Goal: Information Seeking & Learning: Learn about a topic

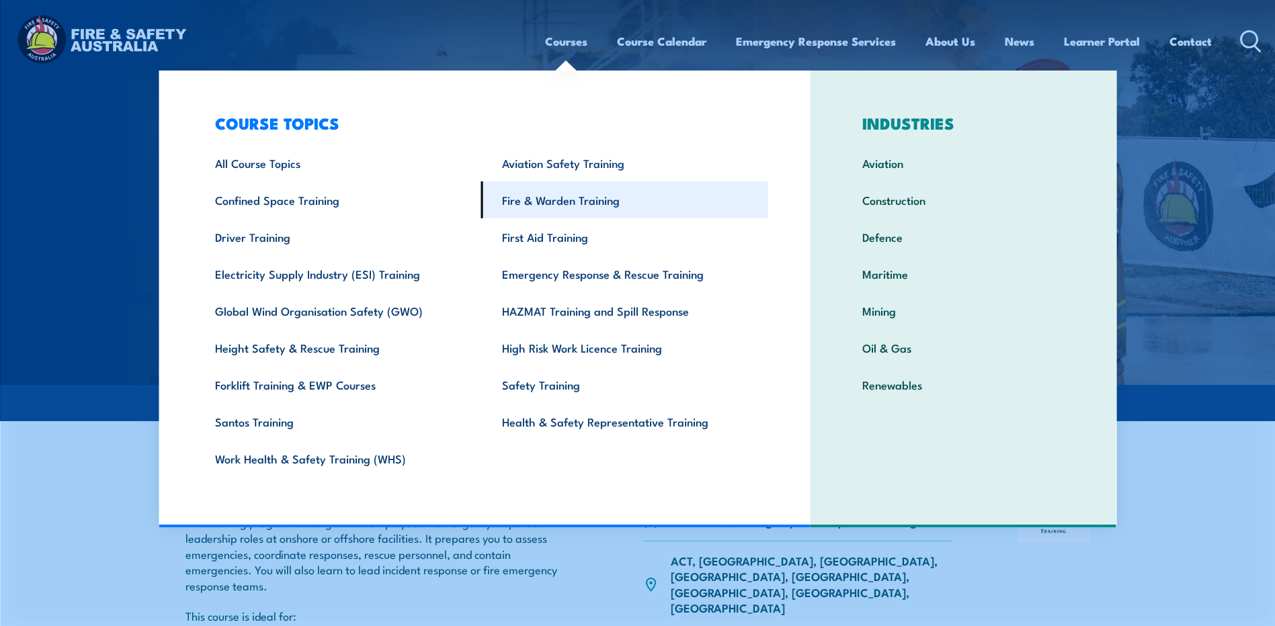
click at [554, 198] on link "Fire & Warden Training" at bounding box center [624, 199] width 287 height 37
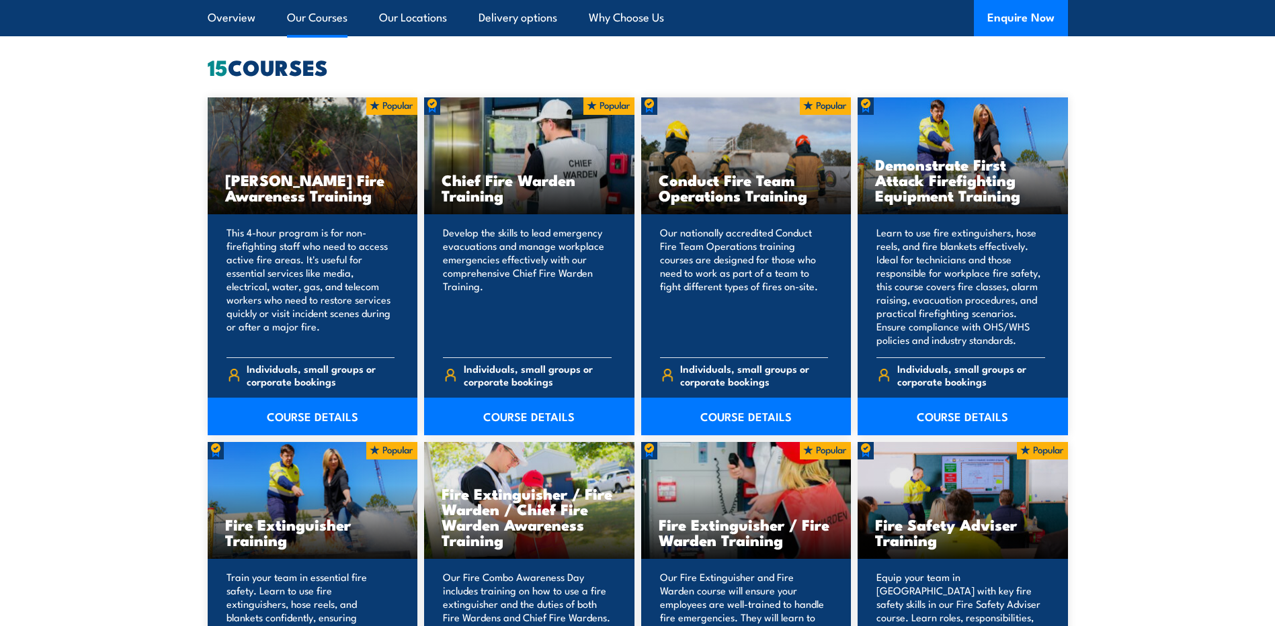
scroll to position [1075, 0]
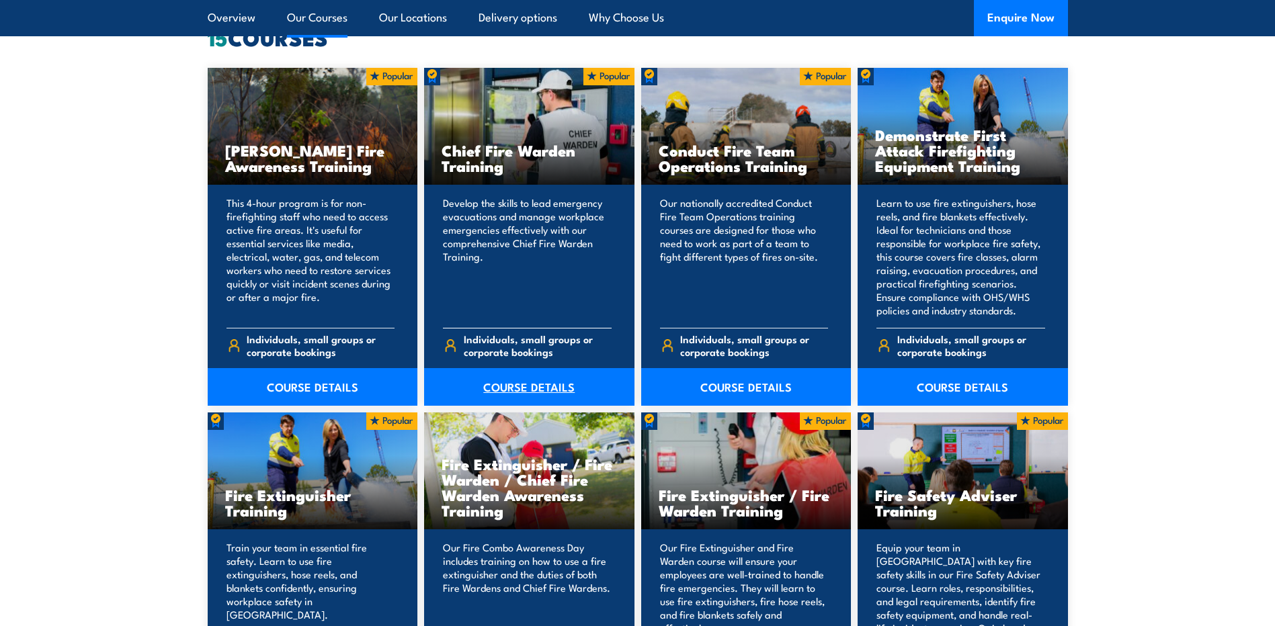
click at [559, 390] on link "COURSE DETAILS" at bounding box center [529, 387] width 210 height 38
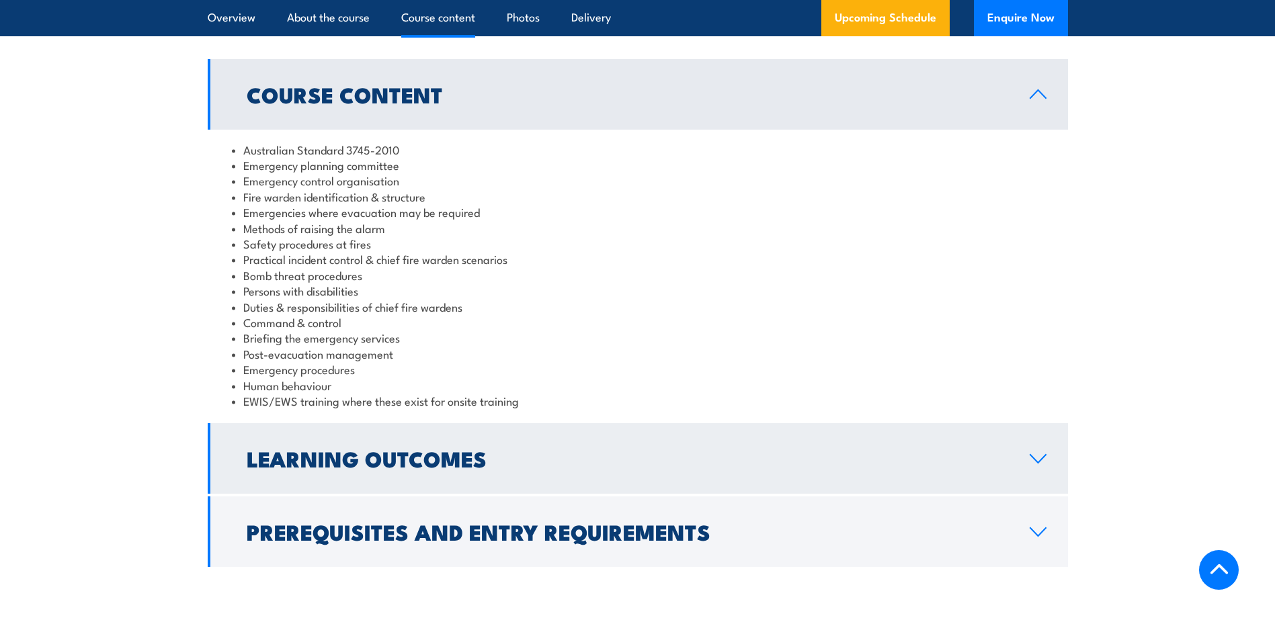
scroll to position [1277, 0]
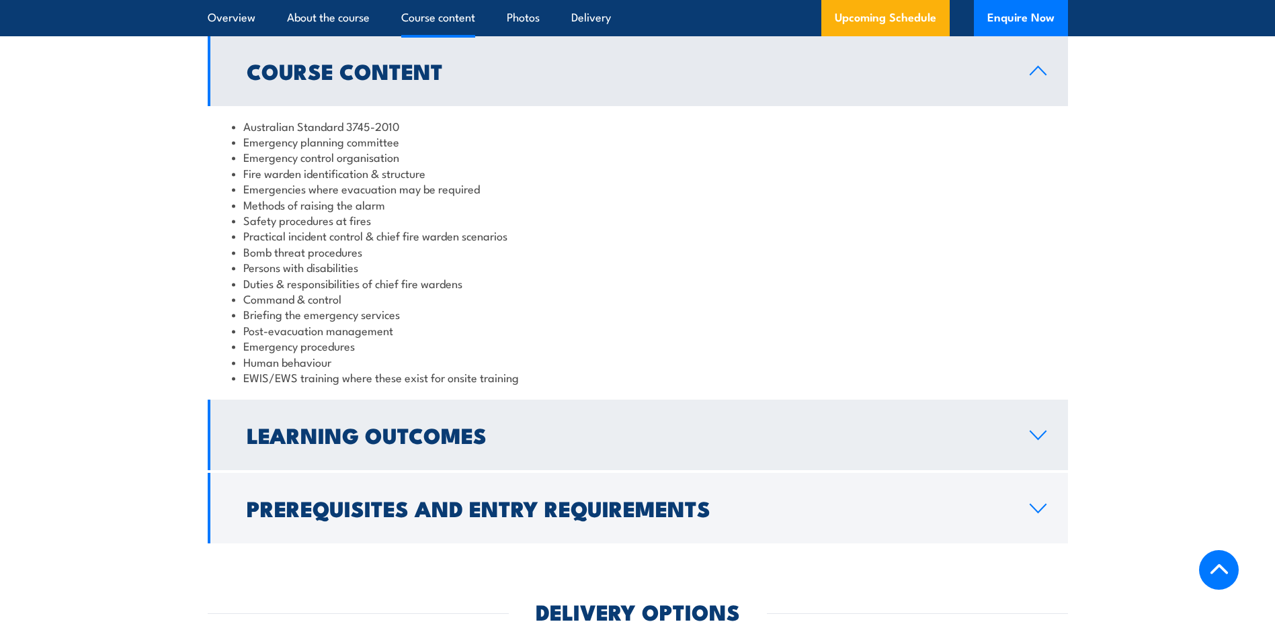
click at [1037, 437] on icon at bounding box center [1038, 435] width 18 height 11
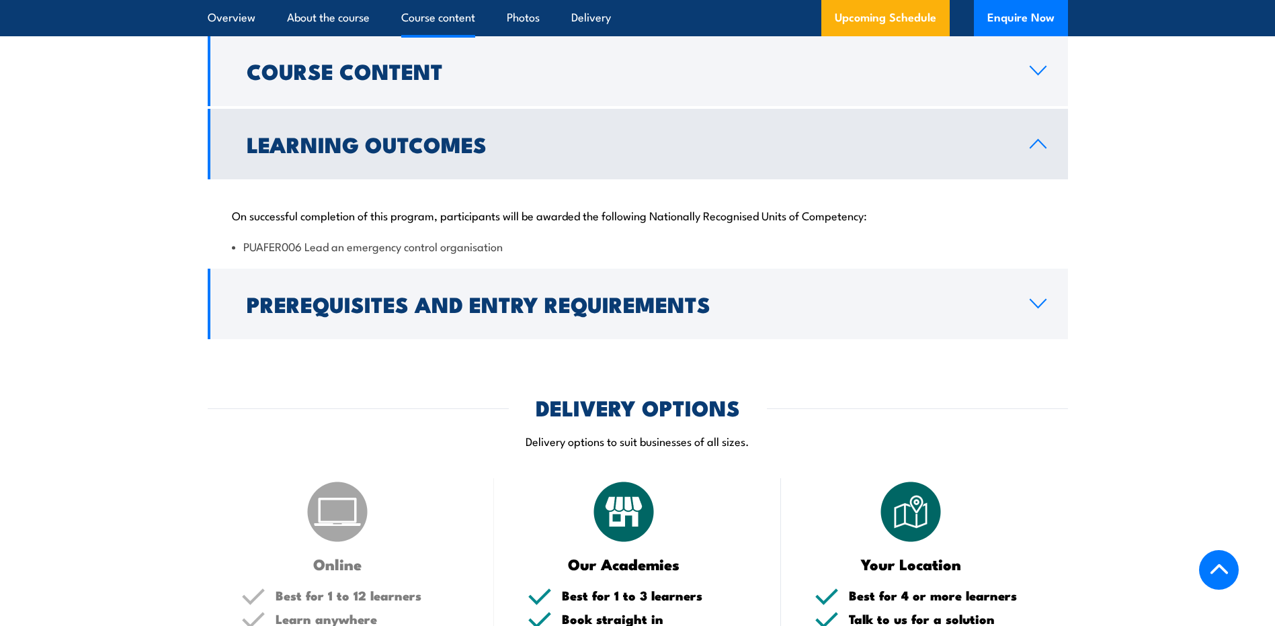
click at [1034, 140] on icon at bounding box center [1038, 143] width 18 height 11
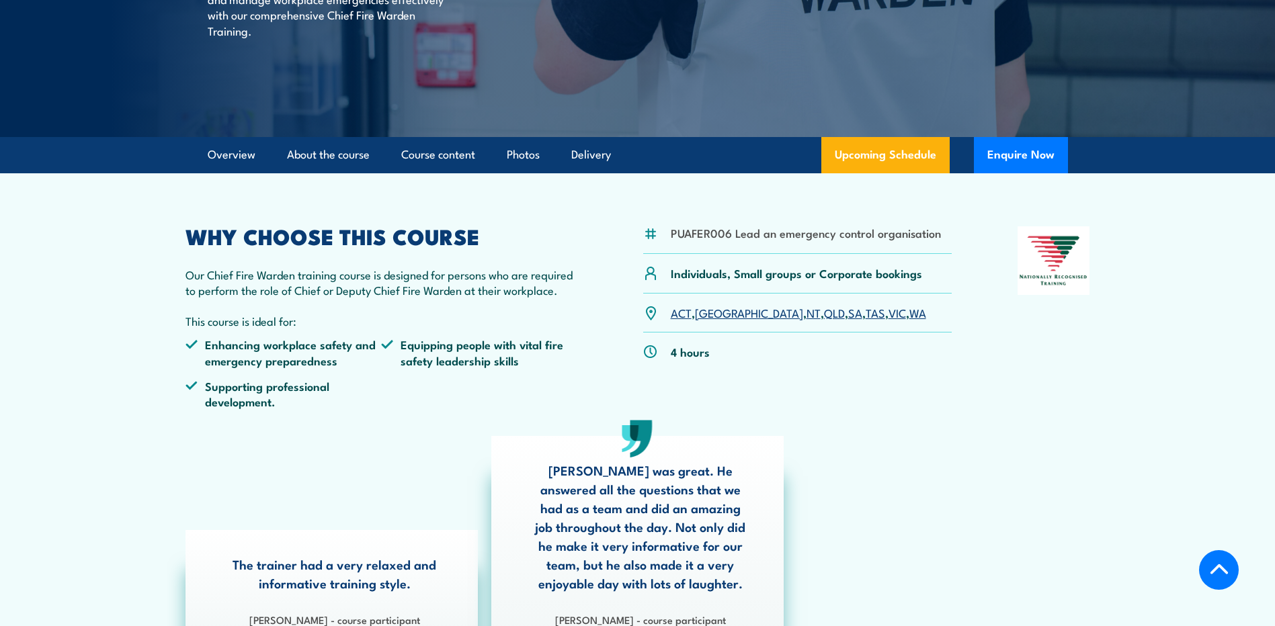
scroll to position [67, 0]
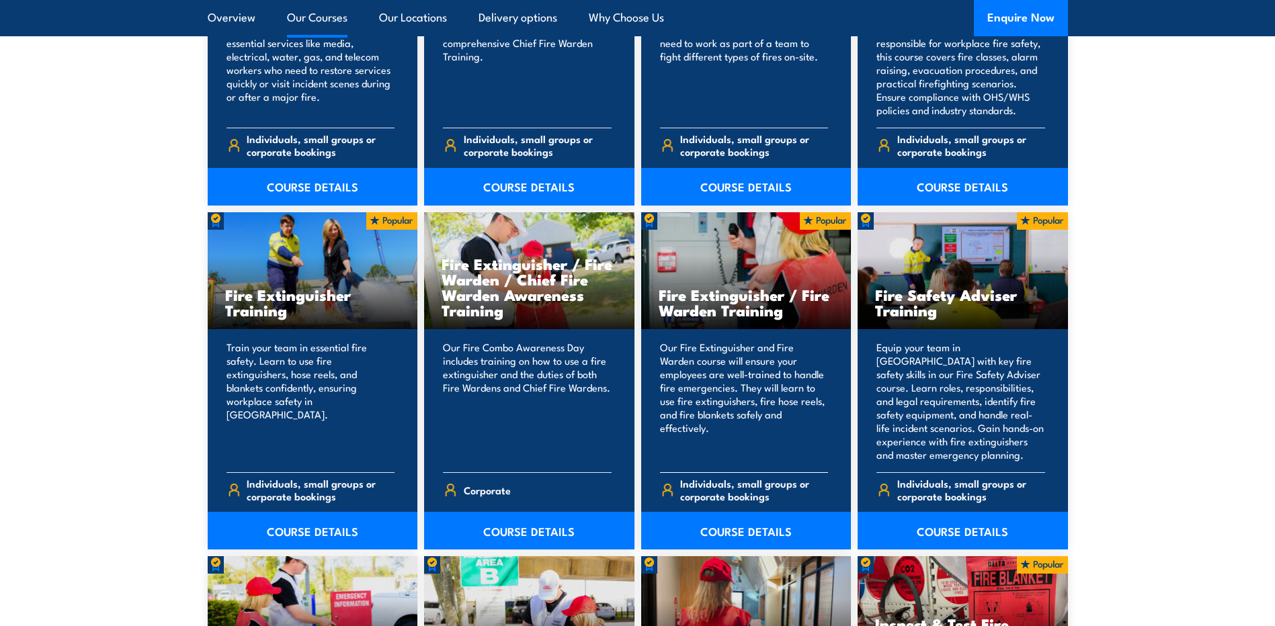
scroll to position [1277, 0]
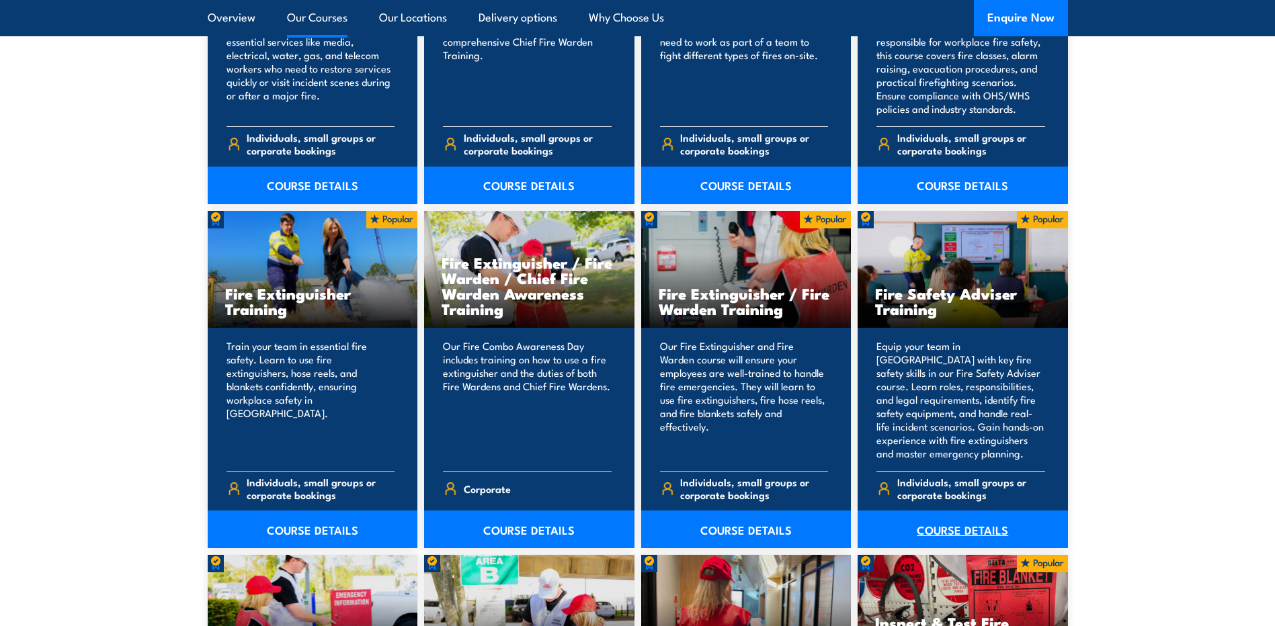
click at [939, 532] on link "COURSE DETAILS" at bounding box center [963, 530] width 210 height 38
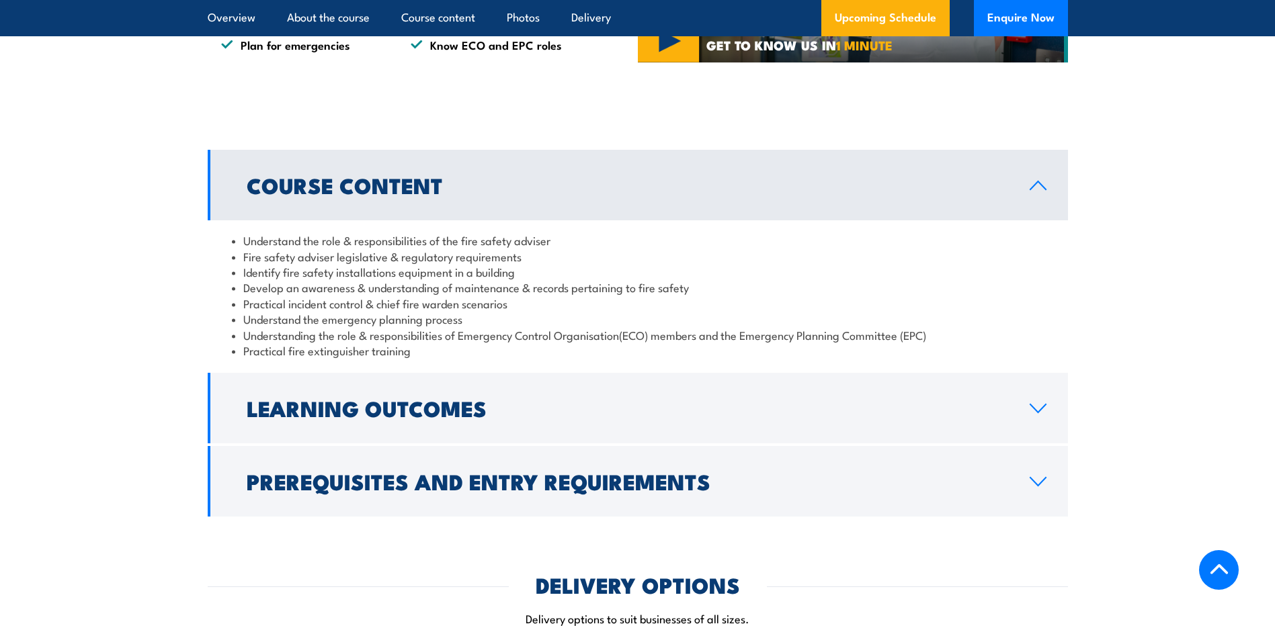
scroll to position [1142, 0]
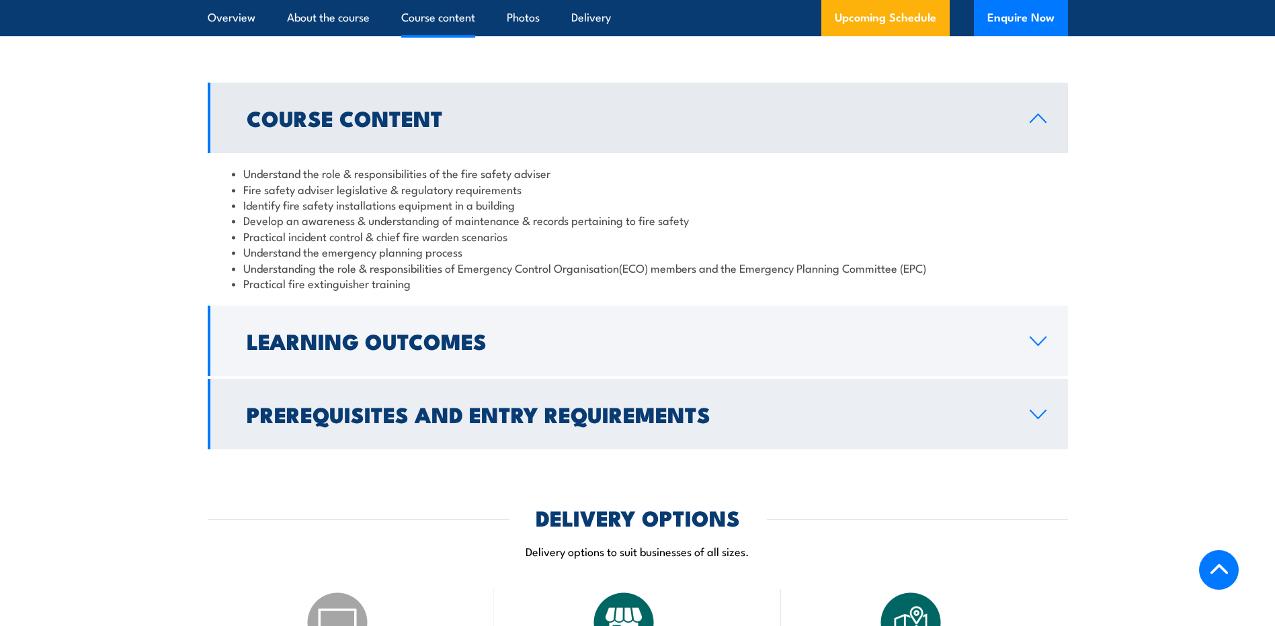
click at [1052, 450] on link "Prerequisites and Entry Requirements" at bounding box center [638, 414] width 860 height 71
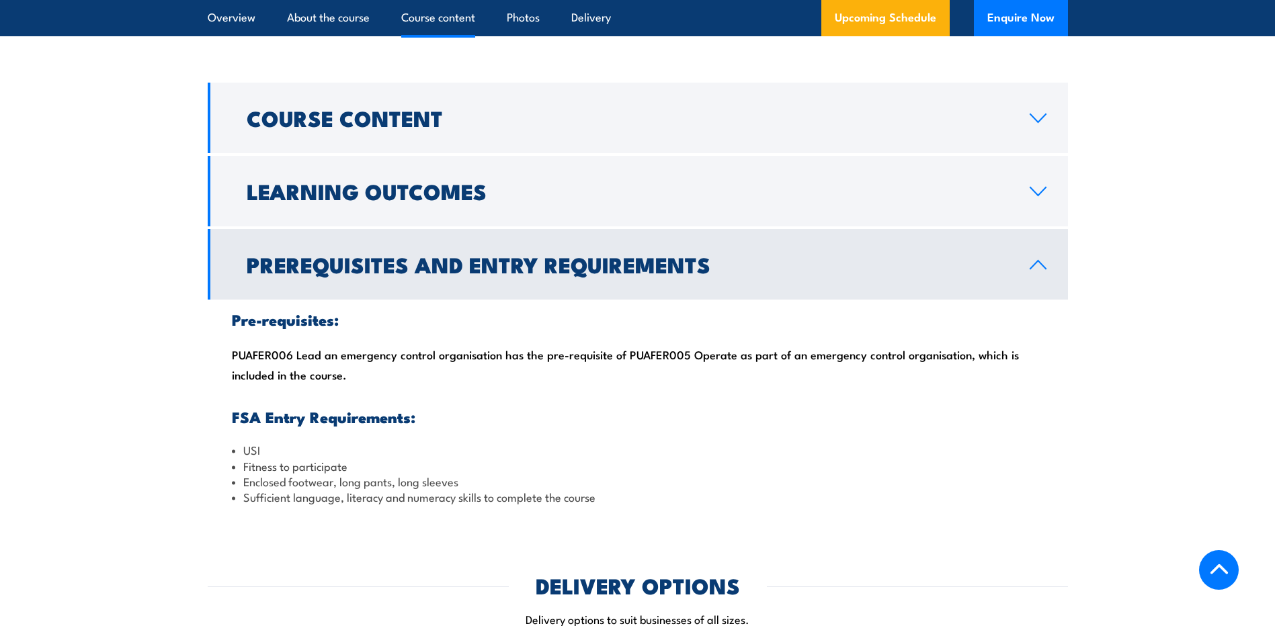
click at [1042, 270] on icon at bounding box center [1038, 264] width 18 height 11
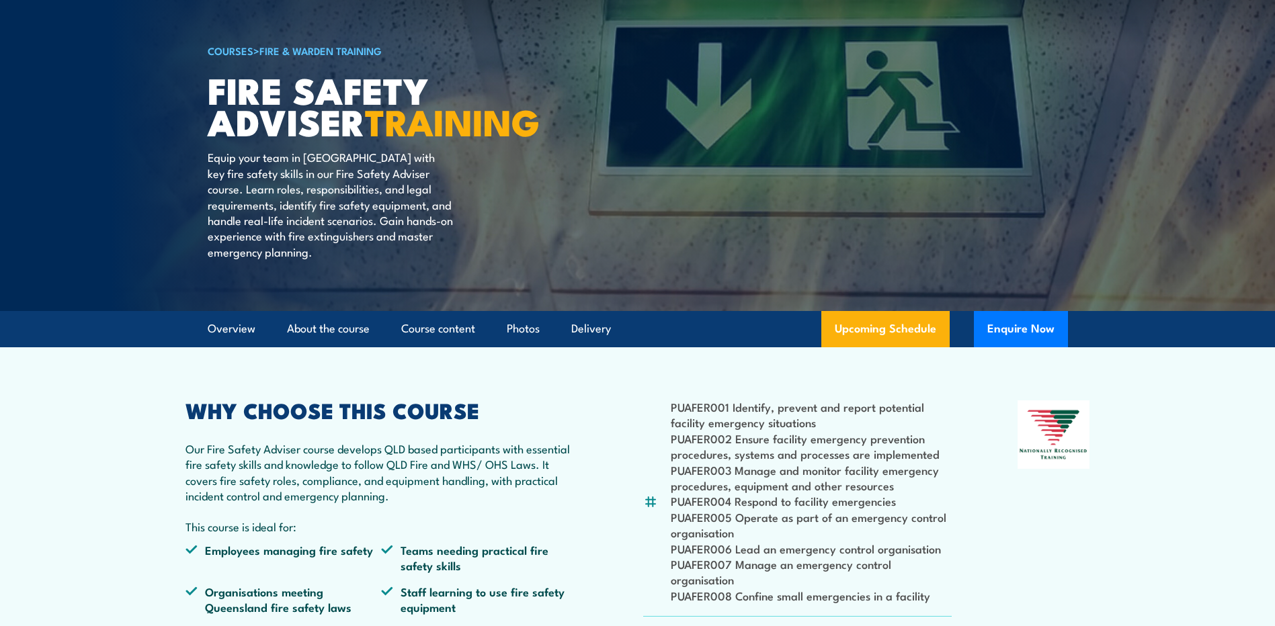
scroll to position [0, 0]
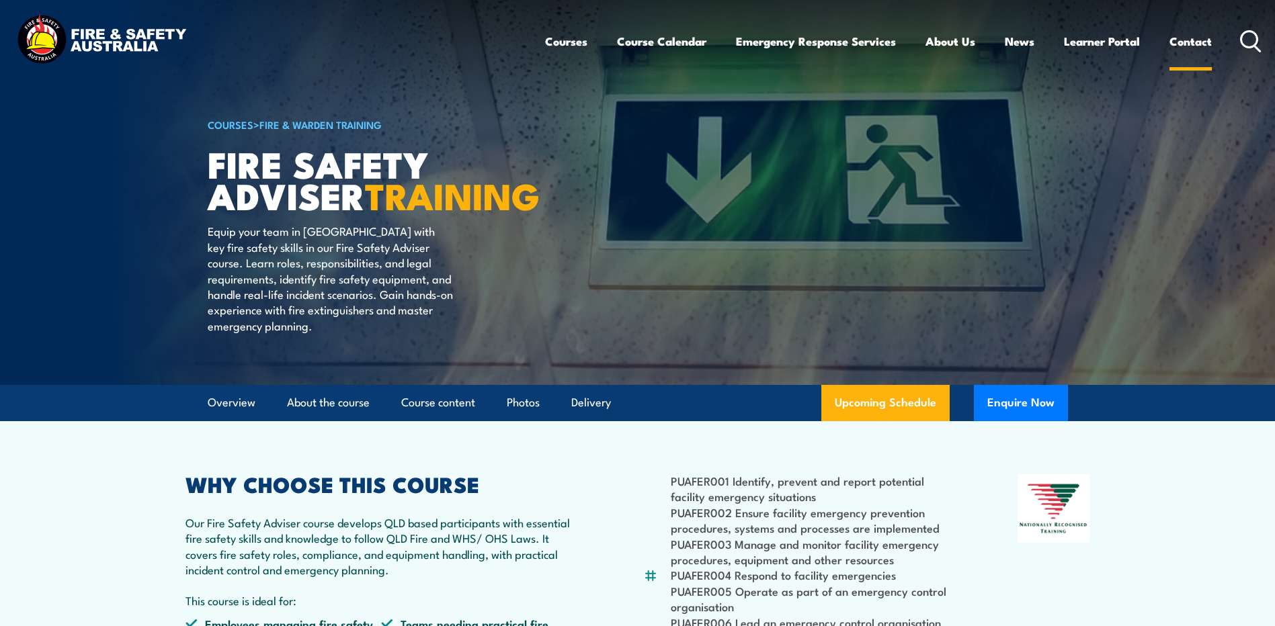
click at [1183, 37] on link "Contact" at bounding box center [1190, 42] width 42 height 36
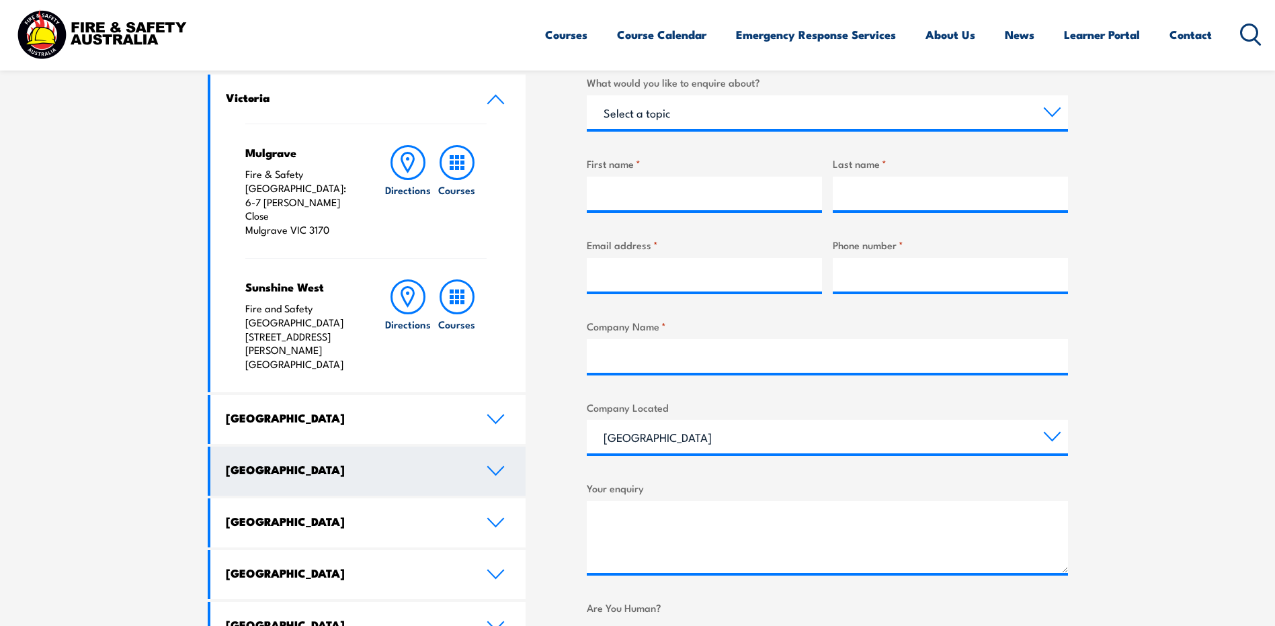
scroll to position [470, 0]
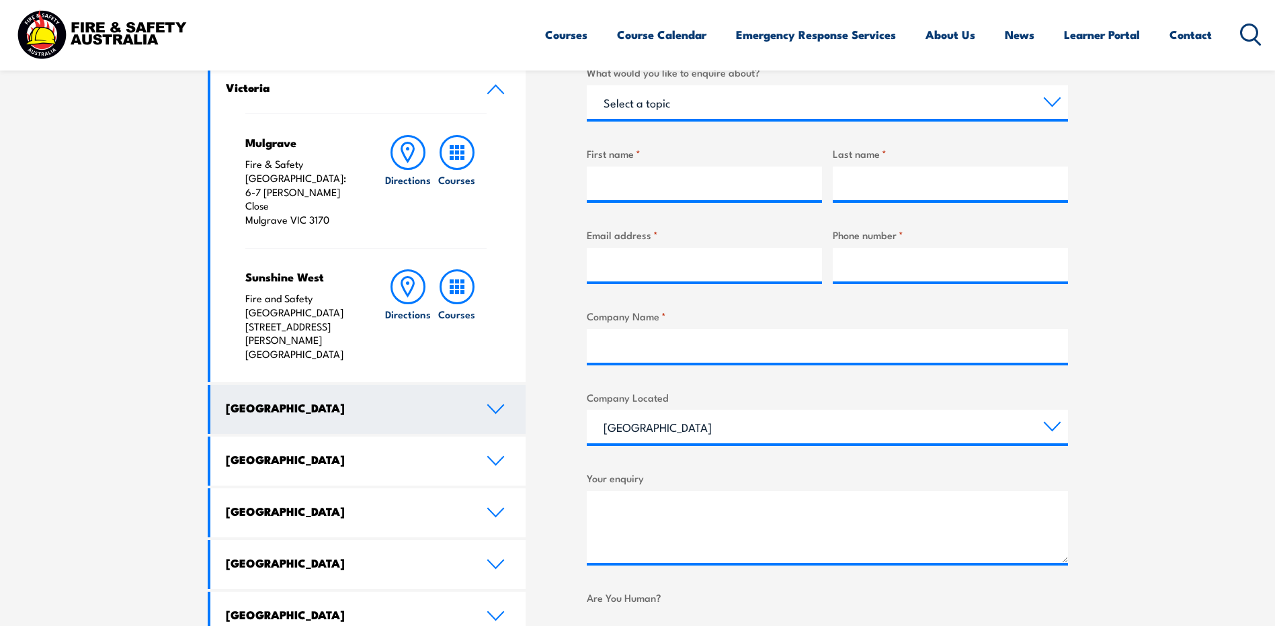
click at [489, 385] on link "New South Wales" at bounding box center [368, 409] width 316 height 49
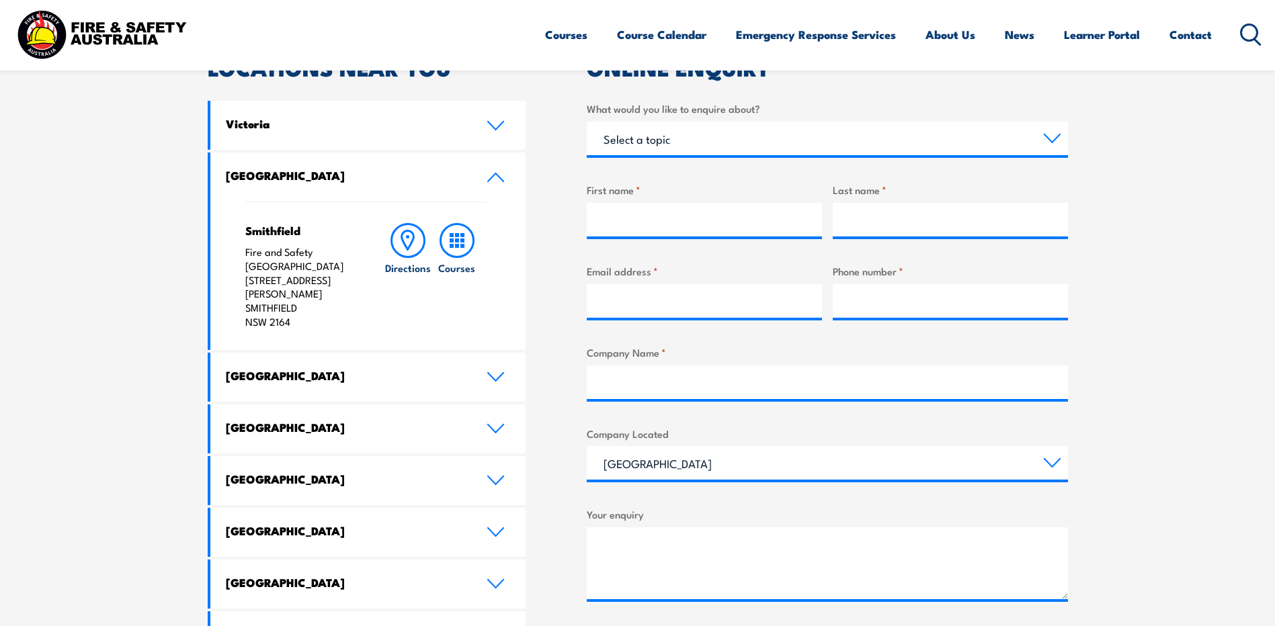
scroll to position [403, 0]
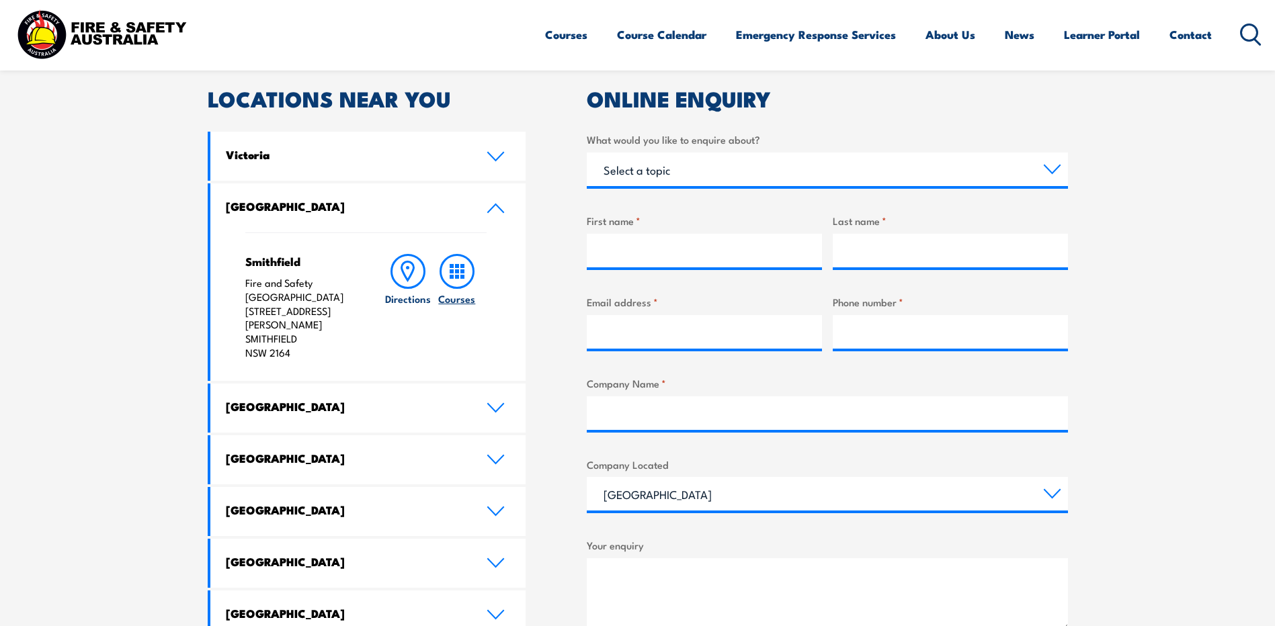
click at [462, 282] on icon at bounding box center [457, 271] width 35 height 35
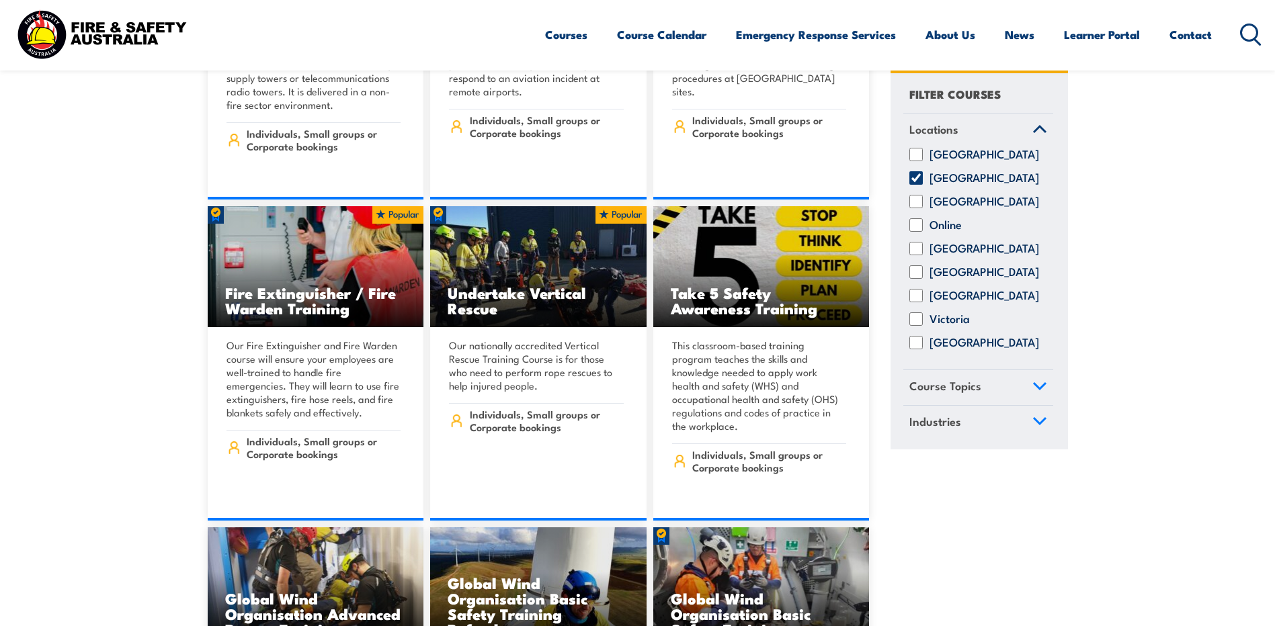
scroll to position [2957, 0]
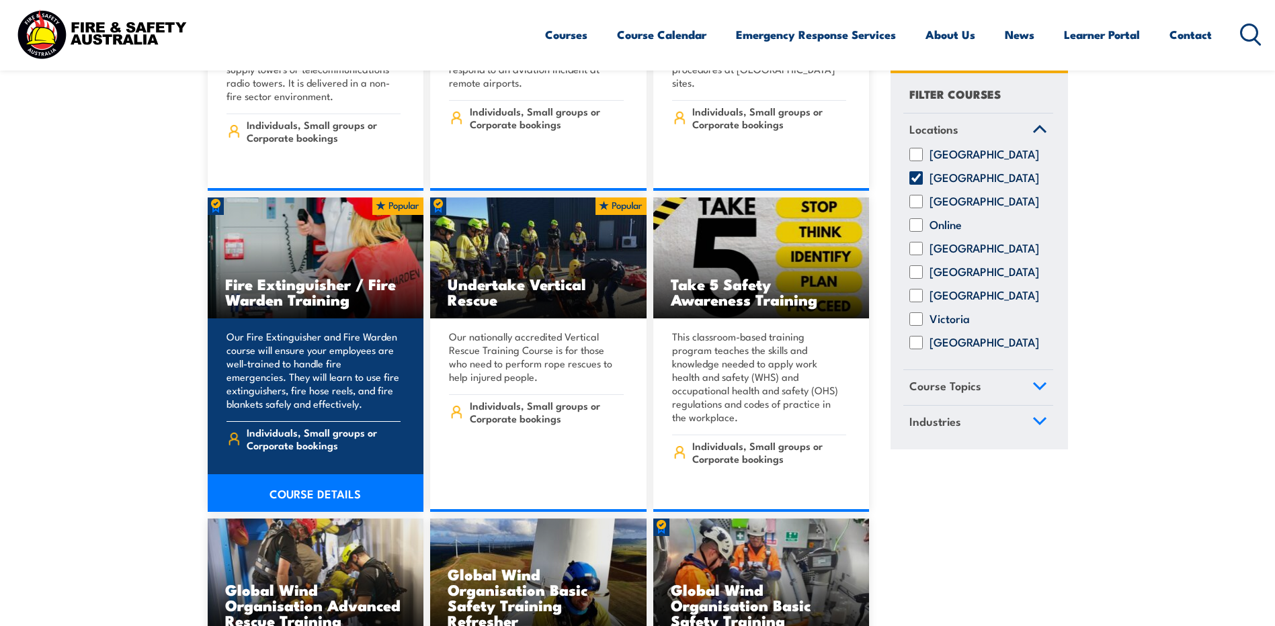
click at [296, 474] on link "COURSE DETAILS" at bounding box center [316, 493] width 216 height 38
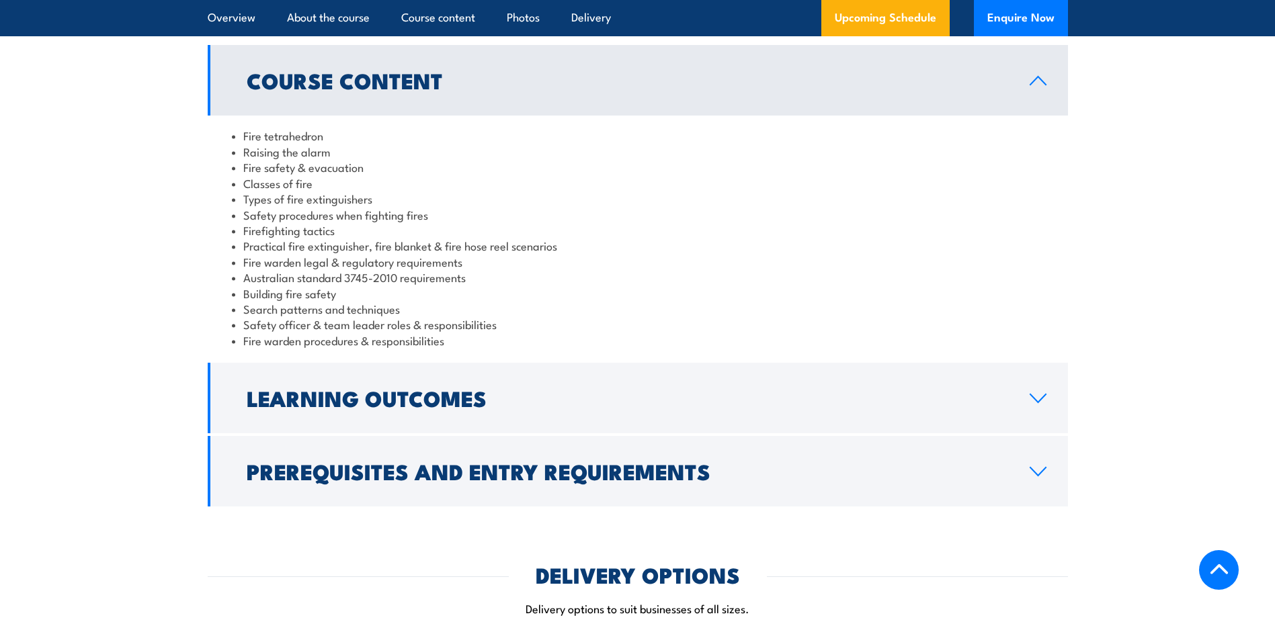
scroll to position [1142, 0]
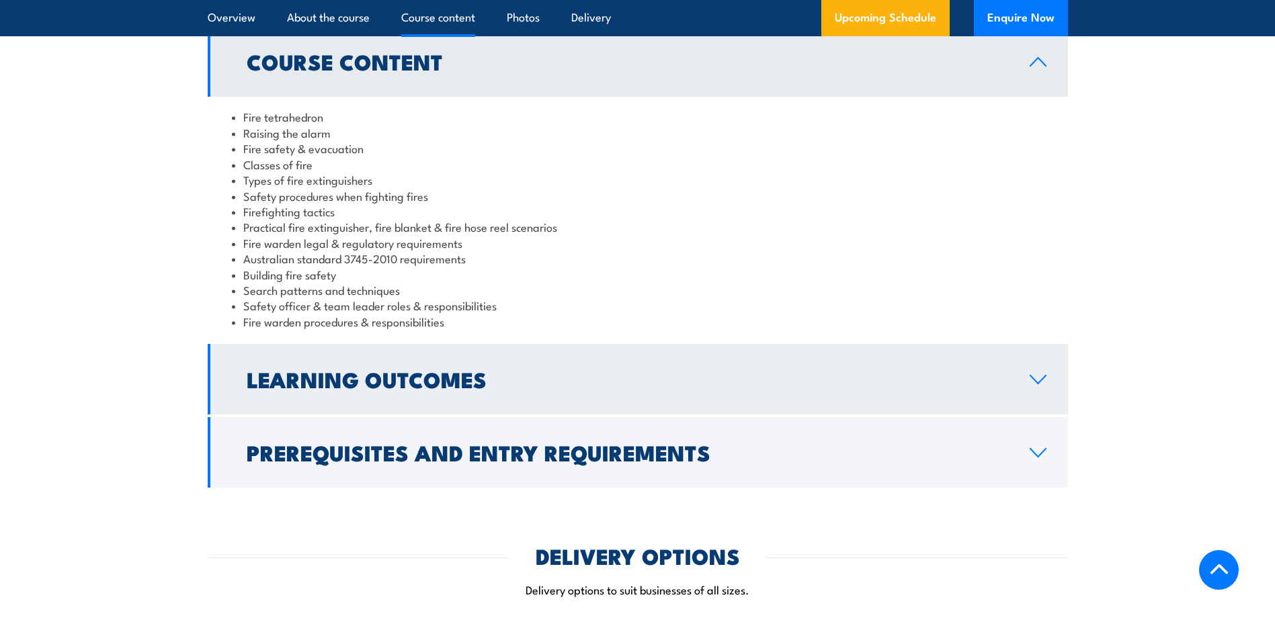
click at [1028, 388] on link "Learning Outcomes" at bounding box center [638, 379] width 860 height 71
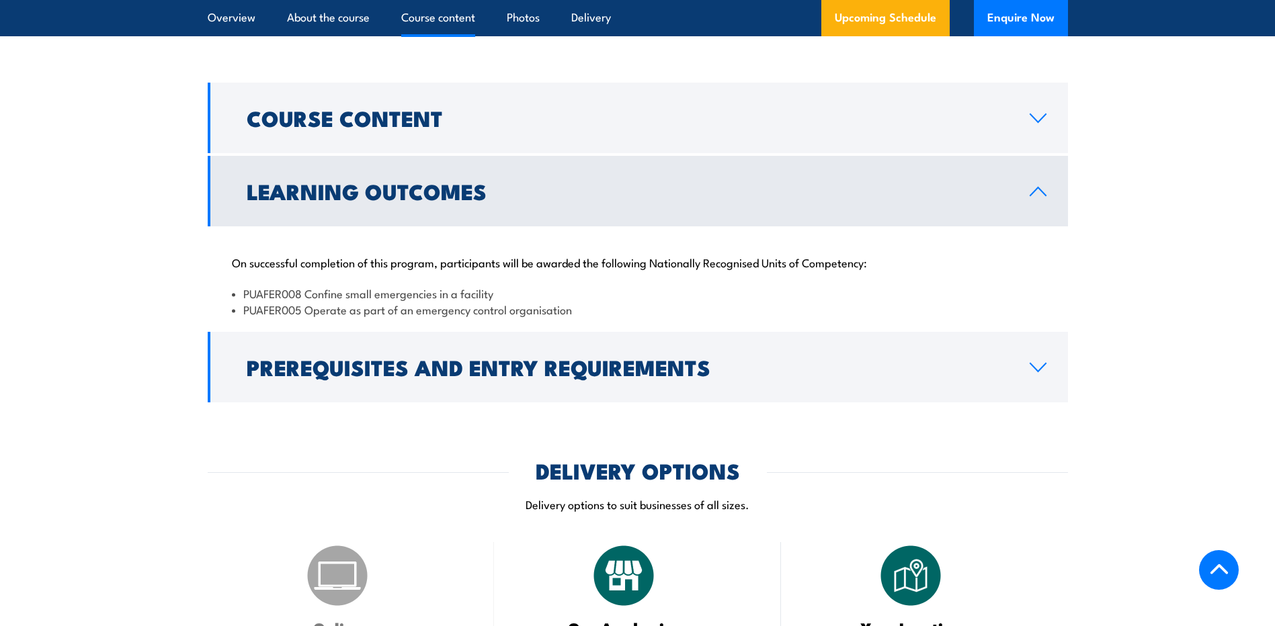
scroll to position [941, 0]
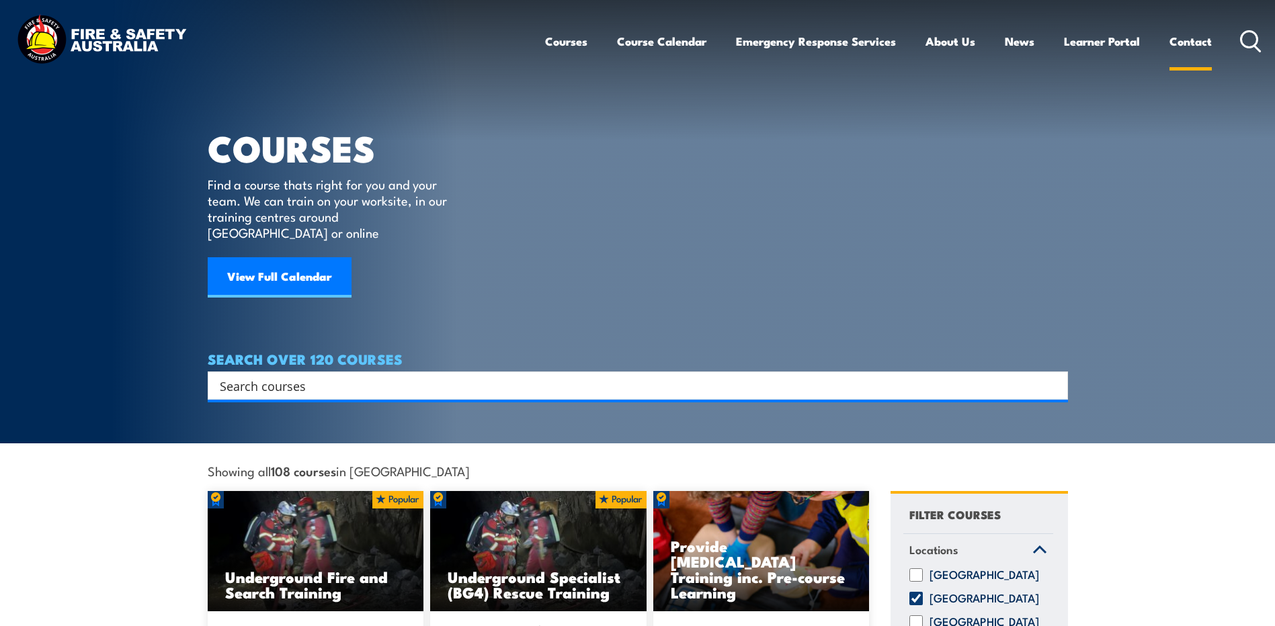
click at [1195, 44] on link "Contact" at bounding box center [1190, 42] width 42 height 36
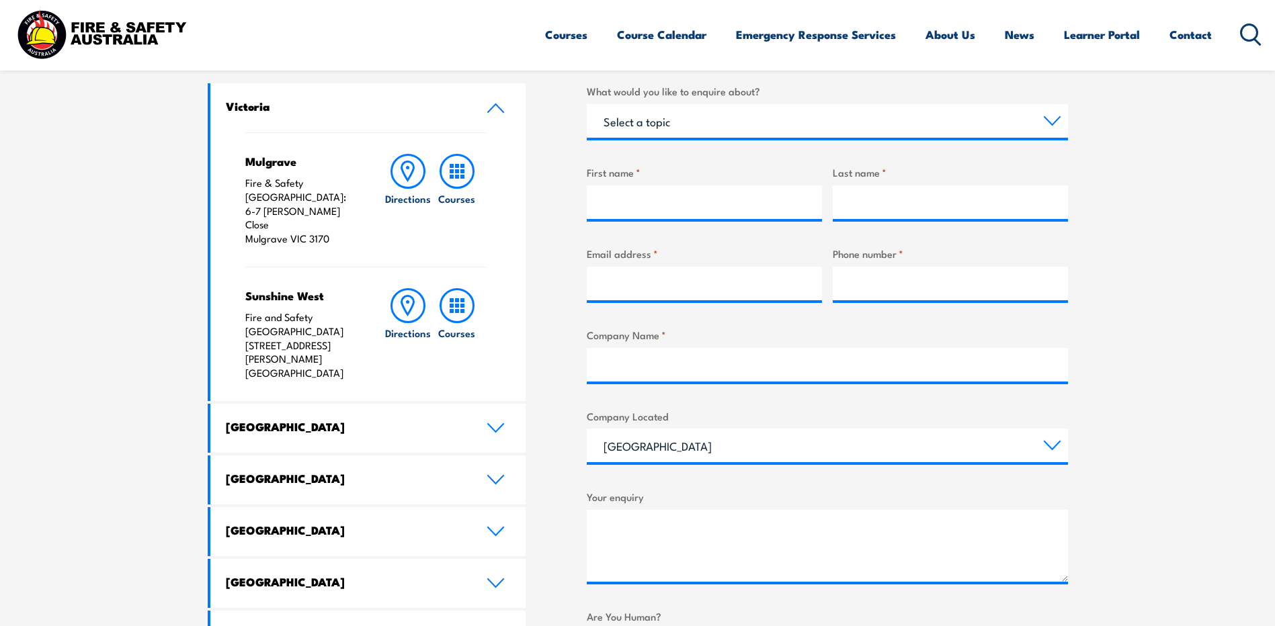
scroll to position [470, 0]
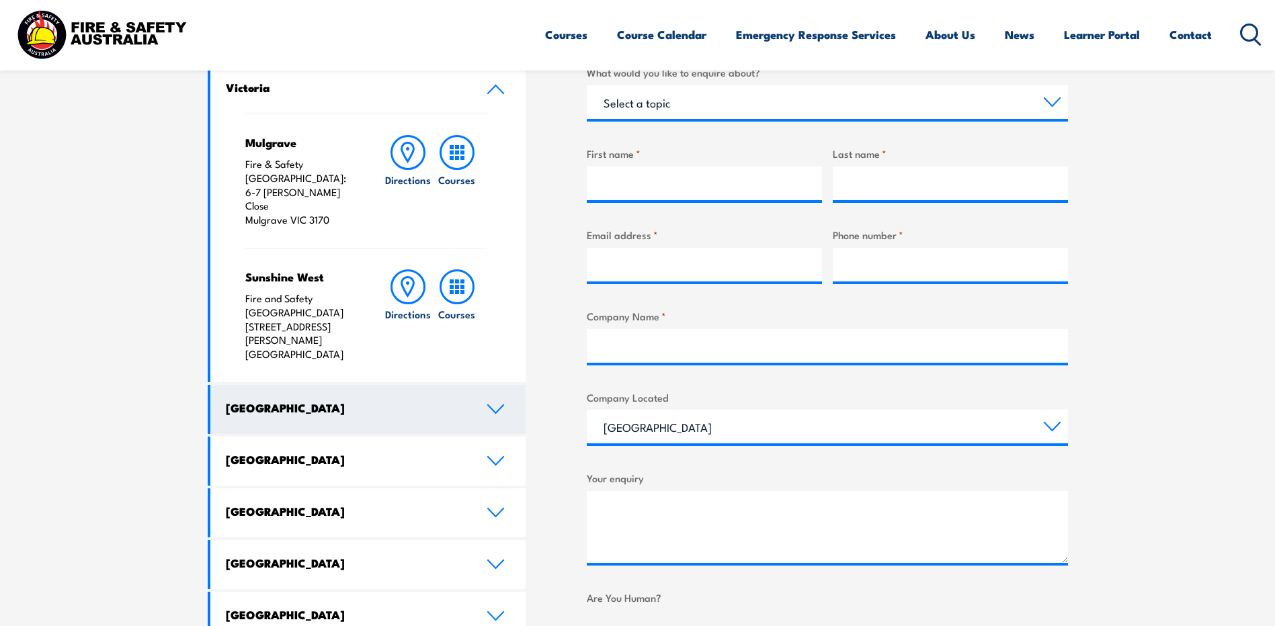
click at [501, 385] on link "[GEOGRAPHIC_DATA]" at bounding box center [368, 409] width 316 height 49
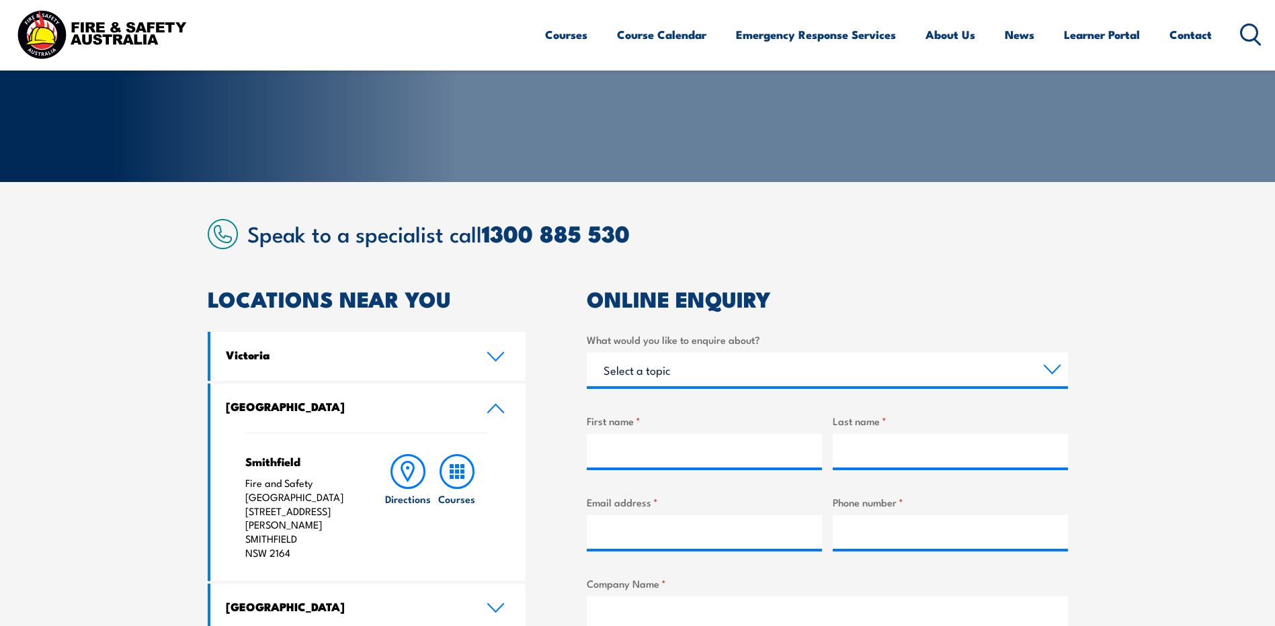
scroll to position [202, 0]
